Goal: Information Seeking & Learning: Learn about a topic

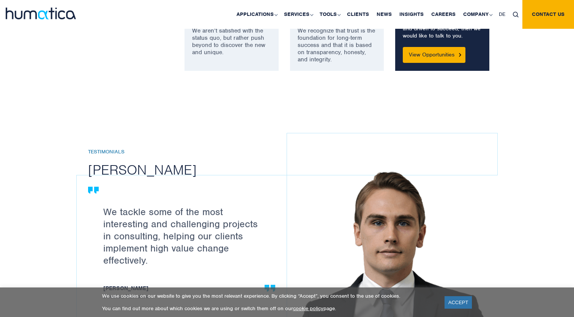
scroll to position [717, 0]
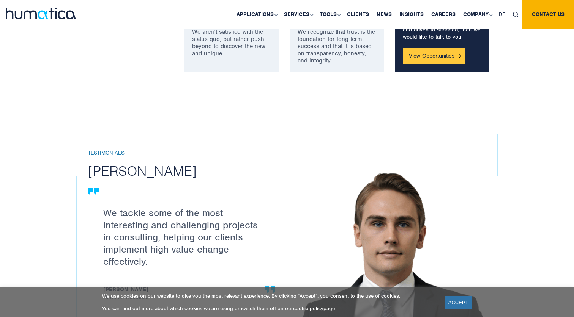
click at [420, 58] on link "View Opportunities" at bounding box center [433, 56] width 63 height 16
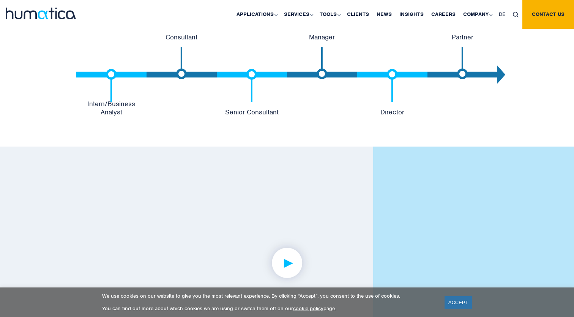
scroll to position [1774, 0]
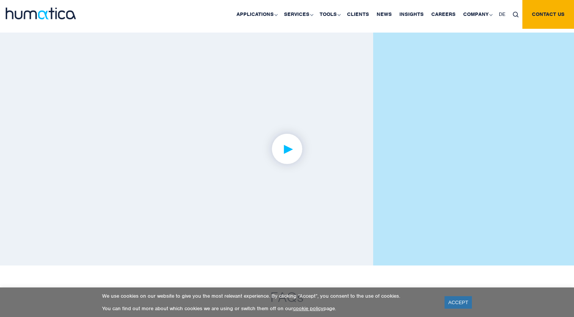
click at [302, 146] on img at bounding box center [287, 149] width 59 height 59
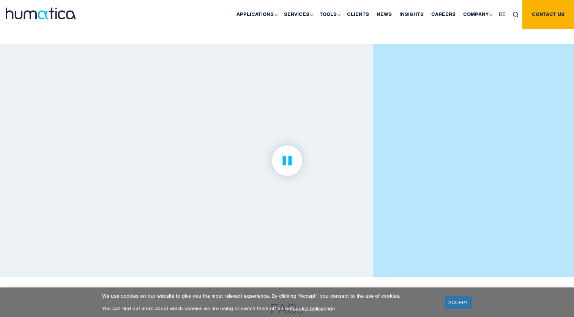
scroll to position [1755, 0]
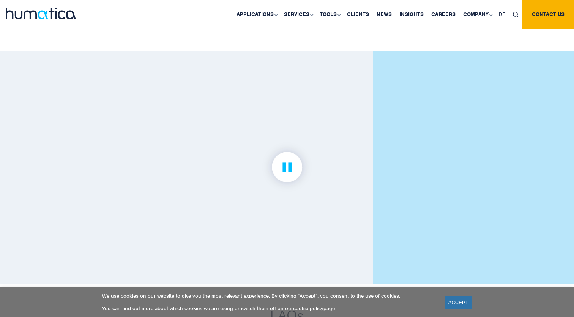
click at [289, 169] on img at bounding box center [287, 167] width 59 height 59
click at [196, 239] on link at bounding box center [286, 167] width 277 height 173
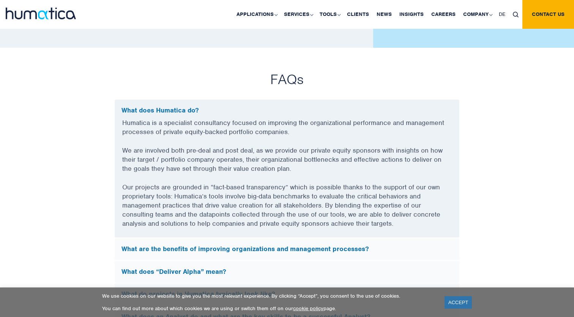
scroll to position [2007, 0]
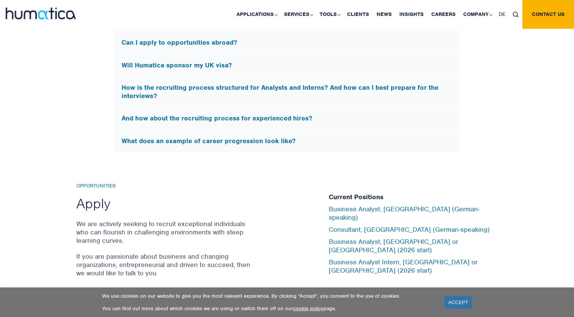
click at [244, 55] on div "Will Humatica sponsor my UK visa?" at bounding box center [287, 66] width 344 height 22
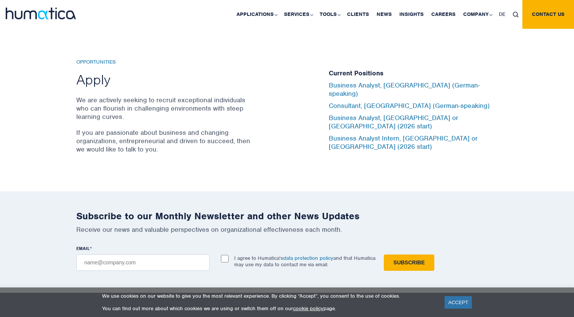
scroll to position [2423, 0]
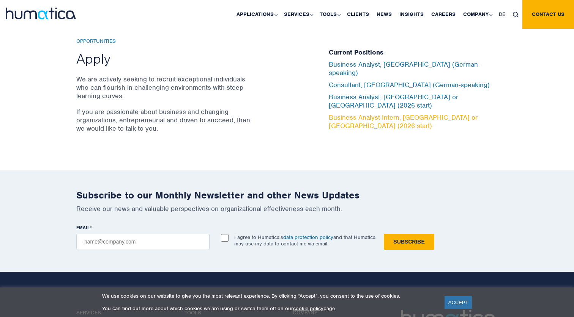
click at [358, 113] on link "Business Analyst Intern, [GEOGRAPHIC_DATA] or [GEOGRAPHIC_DATA] (2026 start)" at bounding box center [402, 121] width 149 height 17
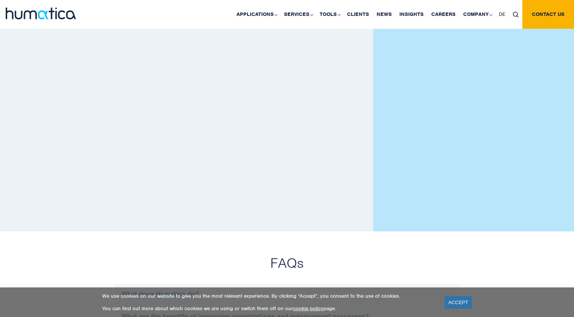
scroll to position [1807, 0]
click at [358, 10] on link "Clients" at bounding box center [358, 14] width 30 height 29
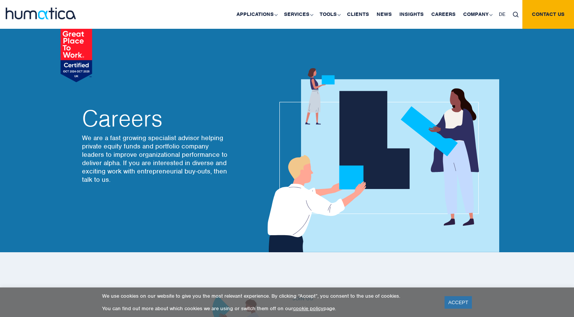
scroll to position [2530, 0]
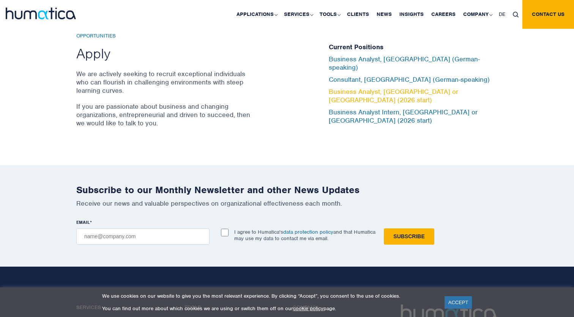
click at [393, 91] on link "Business Analyst, [GEOGRAPHIC_DATA] or [GEOGRAPHIC_DATA] (2026 start)" at bounding box center [392, 96] width 129 height 17
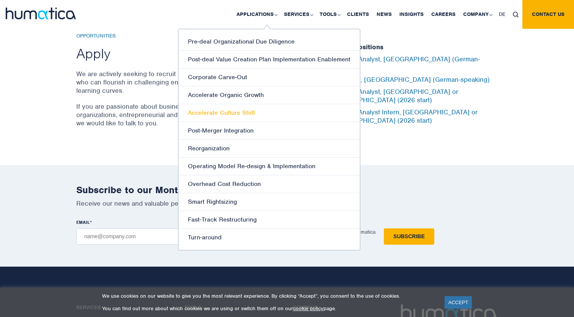
click at [265, 111] on link "Accelerate Culture Shift" at bounding box center [268, 113] width 181 height 18
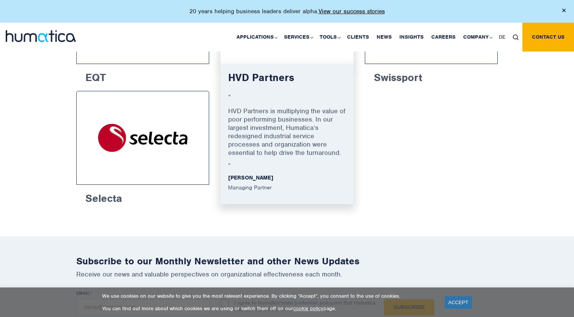
scroll to position [1346, 0]
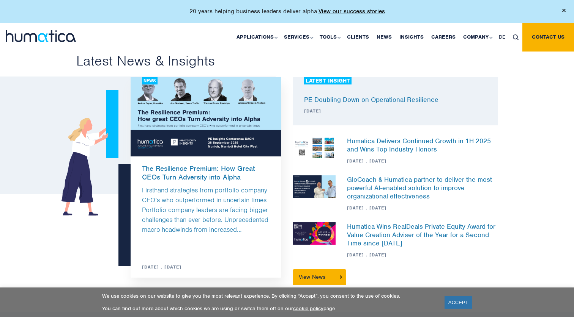
scroll to position [308, 0]
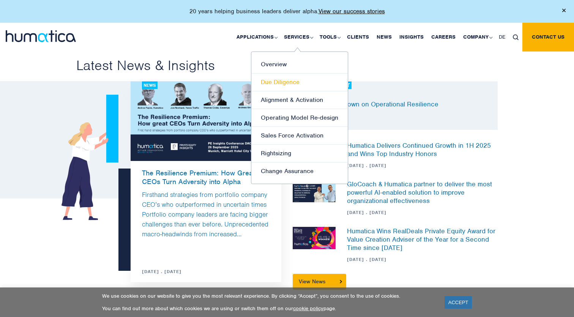
click at [296, 83] on link "Due Diligence" at bounding box center [299, 83] width 96 height 18
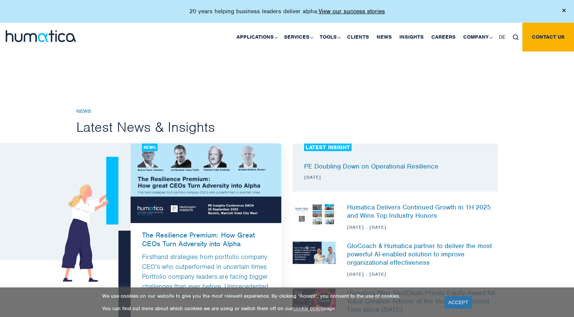
scroll to position [352, 0]
